Goal: Information Seeking & Learning: Understand process/instructions

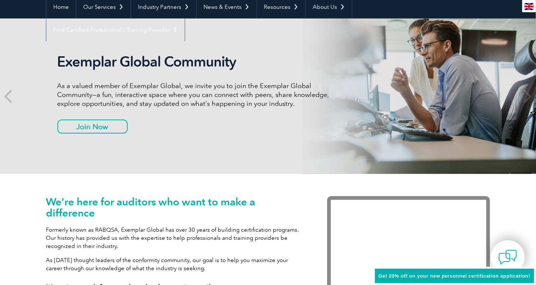
scroll to position [37, 0]
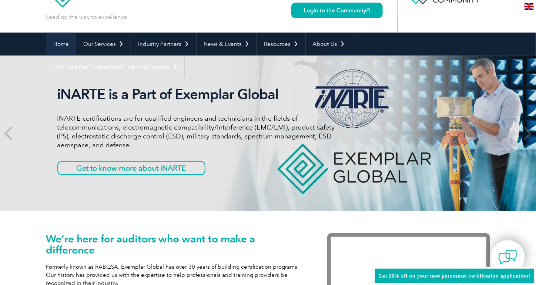
click at [64, 44] on link "Home" at bounding box center [61, 44] width 30 height 23
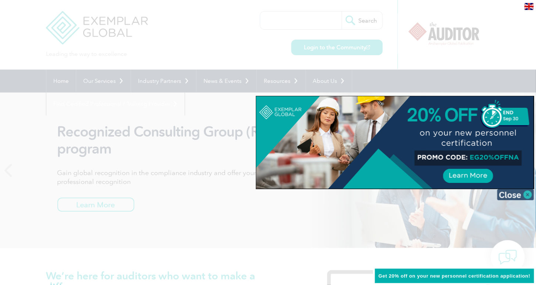
click at [527, 191] on img at bounding box center [515, 194] width 37 height 11
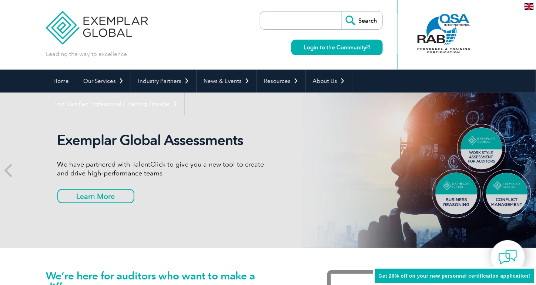
click at [324, 135] on div "Exemplar Global Assessments We have partnered with TalentClick to give you a ne…" at bounding box center [268, 171] width 444 height 156
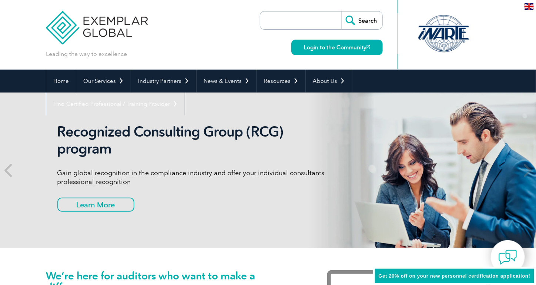
click at [276, 23] on input "search" at bounding box center [303, 20] width 78 height 18
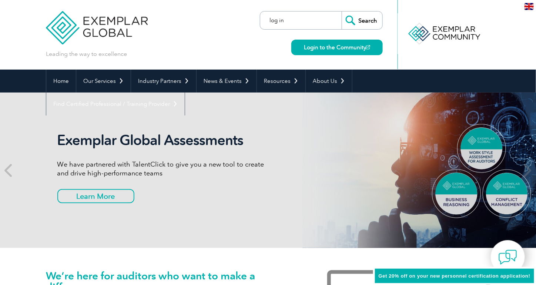
type input "log in"
click at [342, 11] on input "Search" at bounding box center [362, 20] width 41 height 18
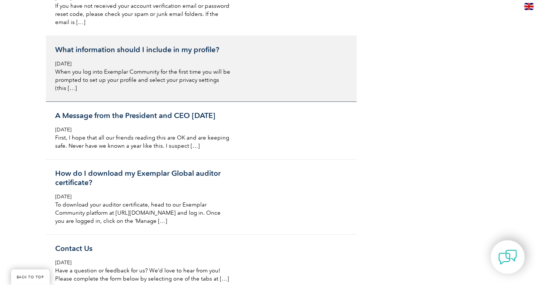
scroll to position [1667, 0]
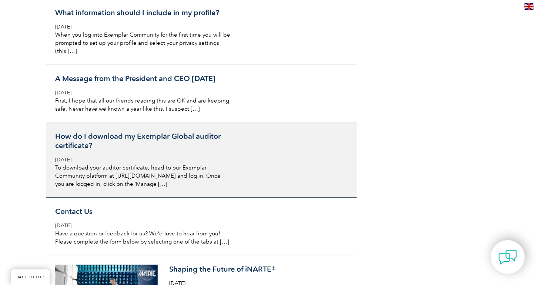
click at [90, 132] on h3 "How do I download my Exemplar Global auditor certificate?" at bounding box center [143, 141] width 176 height 19
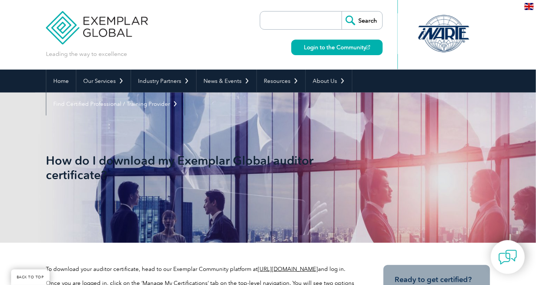
scroll to position [111, 0]
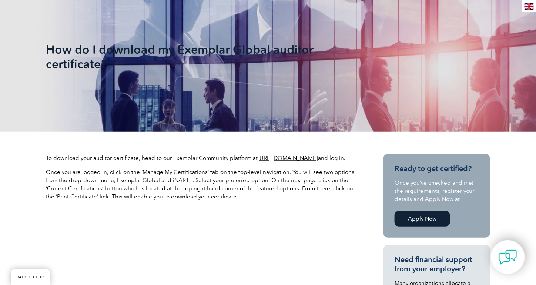
click at [302, 157] on link "https://community.exemplarglobal.org/" at bounding box center [288, 158] width 60 height 7
